Goal: Navigation & Orientation: Find specific page/section

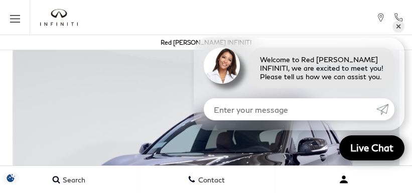
click at [326, 190] on button "Open user profile menu" at bounding box center [343, 179] width 137 height 25
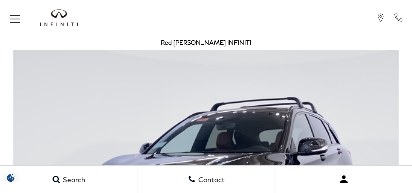
click at [376, 190] on button "Open user profile menu" at bounding box center [343, 179] width 137 height 25
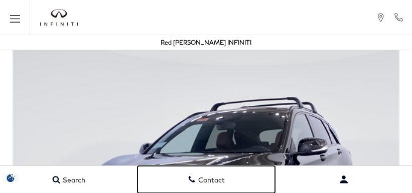
click at [226, 190] on link "Contact" at bounding box center [207, 179] width 138 height 27
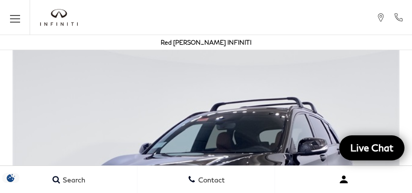
click at [326, 190] on button "Open user profile menu" at bounding box center [343, 179] width 137 height 25
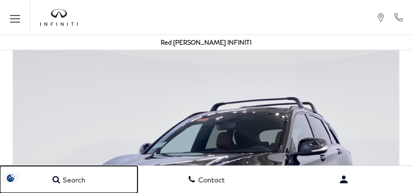
click at [50, 170] on link "Search" at bounding box center [69, 179] width 138 height 27
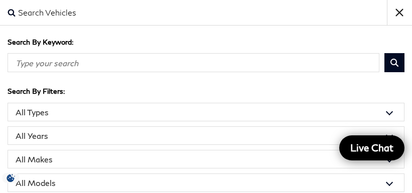
click at [171, 69] on input "Search By Keyword" at bounding box center [194, 62] width 372 height 19
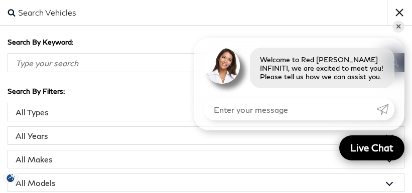
click at [276, 175] on select "All Models 2 Series 2500 Acadia Accord Atlas CT5 CX-5 Edge Explorer [PERSON_NAM…" at bounding box center [206, 183] width 397 height 19
